Goal: Transaction & Acquisition: Purchase product/service

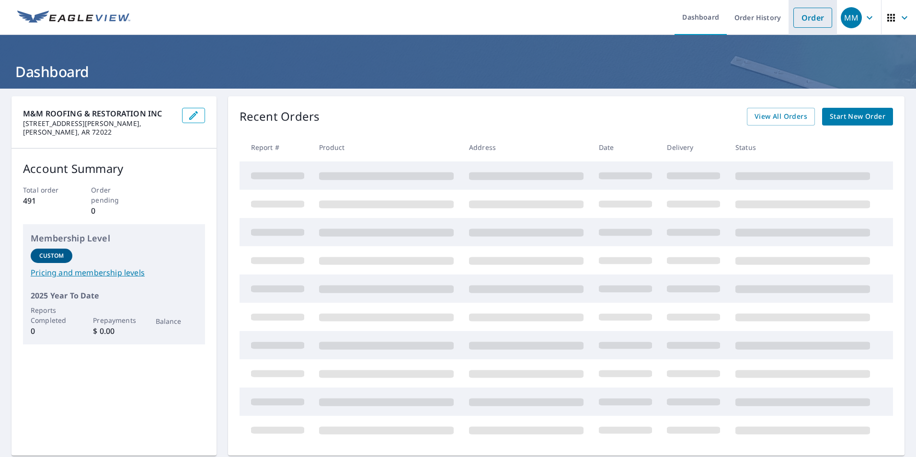
click at [799, 26] on link "Order" at bounding box center [812, 18] width 39 height 20
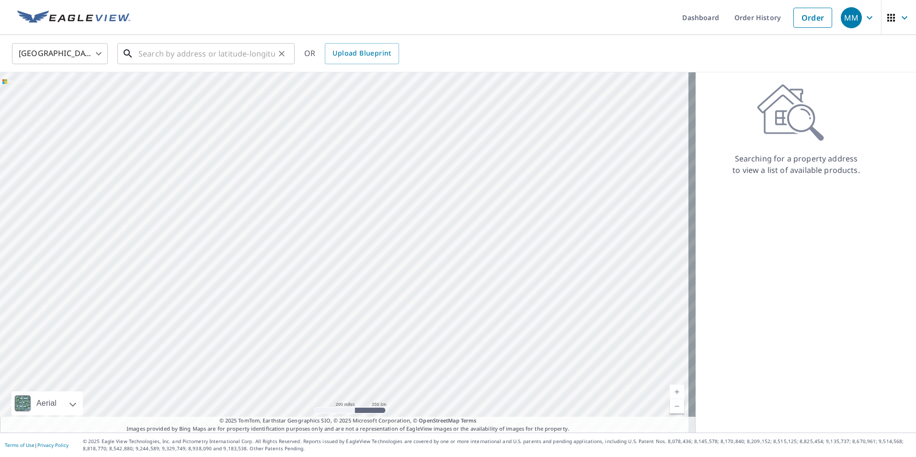
click at [258, 57] on input "text" at bounding box center [206, 53] width 137 height 27
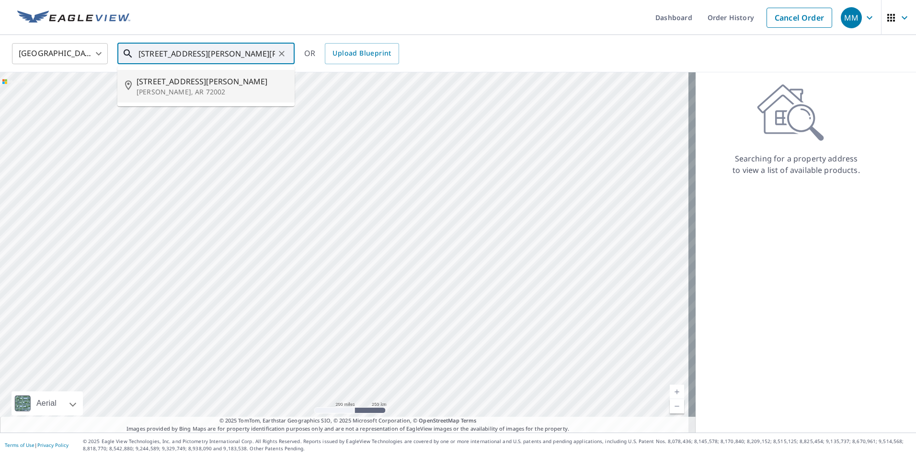
click at [190, 84] on span "[STREET_ADDRESS][PERSON_NAME]" at bounding box center [212, 81] width 150 height 11
type input "[STREET_ADDRESS][PERSON_NAME][PERSON_NAME]"
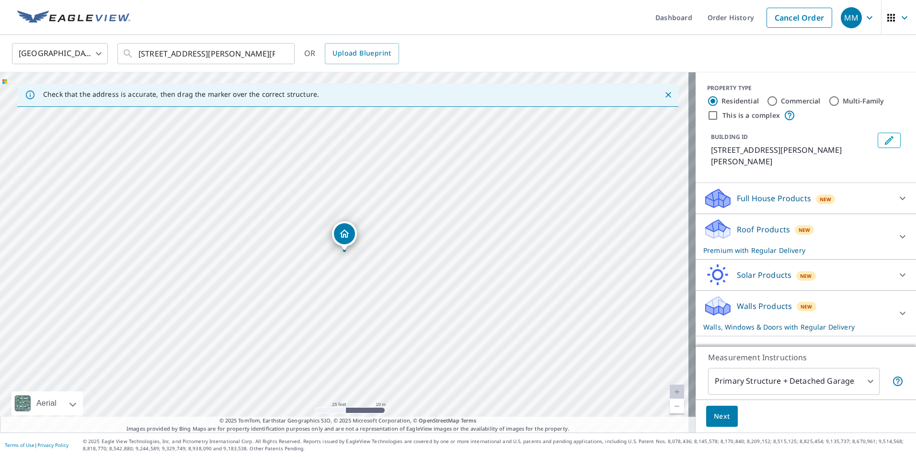
click at [861, 382] on body "MM MM Dashboard Order History Cancel Order MM [GEOGRAPHIC_DATA] [GEOGRAPHIC_DAT…" at bounding box center [458, 228] width 916 height 457
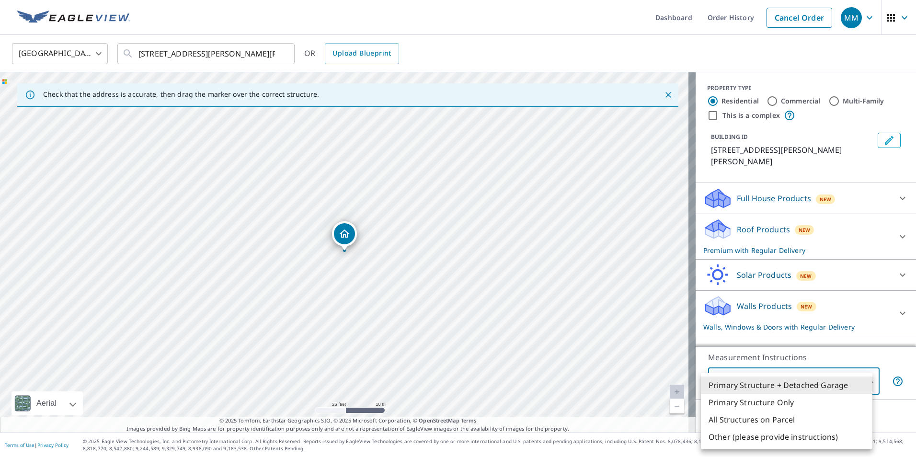
click at [782, 402] on li "Primary Structure Only" at bounding box center [787, 402] width 172 height 17
type input "2"
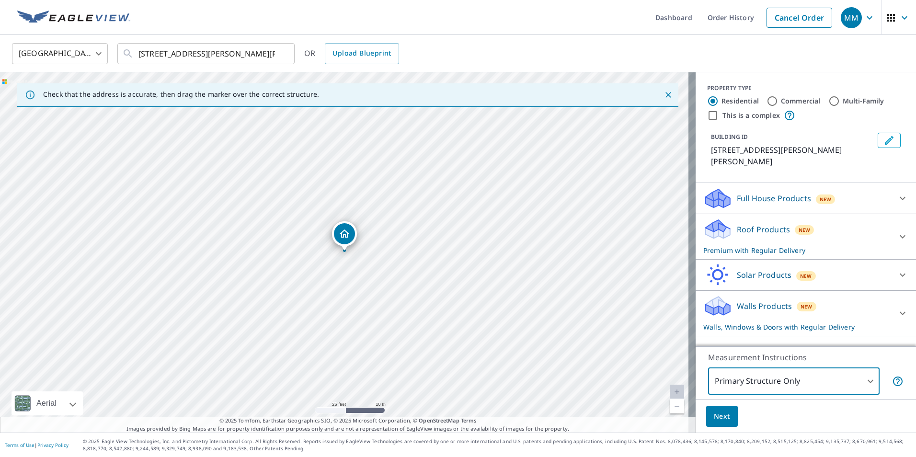
click at [723, 414] on button "Next" at bounding box center [722, 417] width 32 height 22
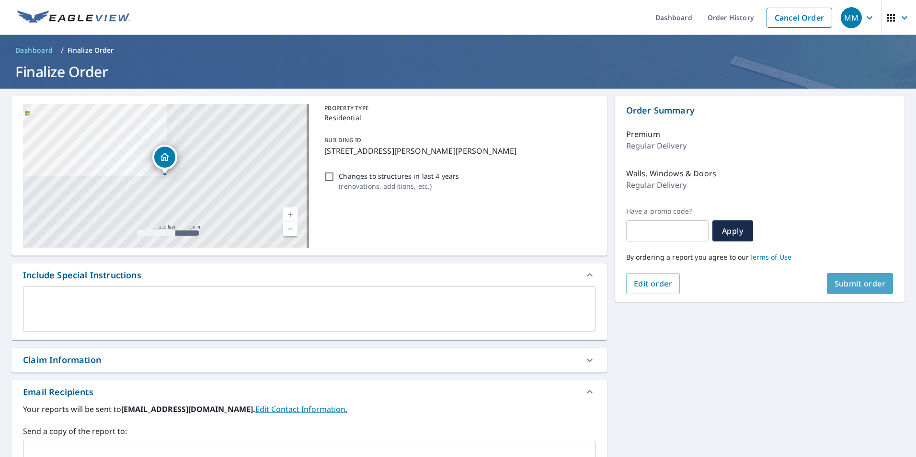
click at [849, 285] on span "Submit order" at bounding box center [860, 283] width 51 height 11
checkbox input "true"
